Goal: Task Accomplishment & Management: Manage account settings

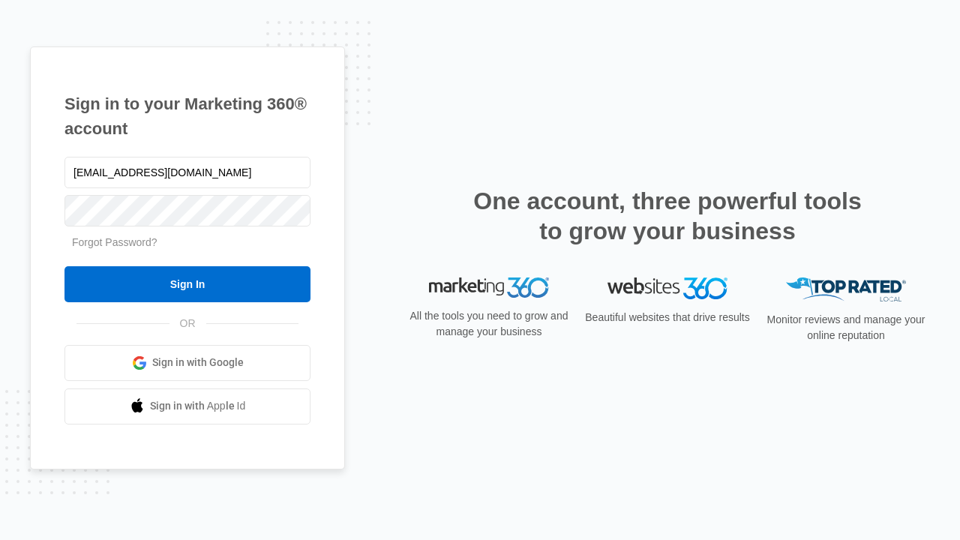
type input "dankie614@gmail.com"
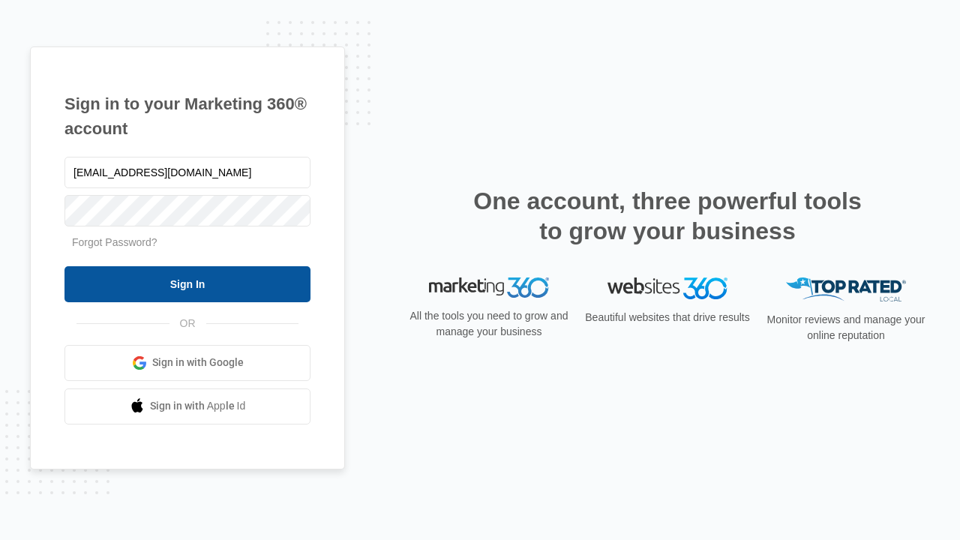
click at [188, 284] on input "Sign In" at bounding box center [188, 284] width 246 height 36
